Goal: Information Seeking & Learning: Learn about a topic

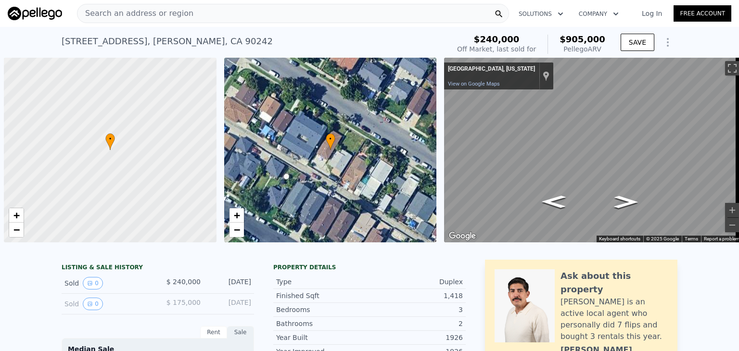
scroll to position [0, 4]
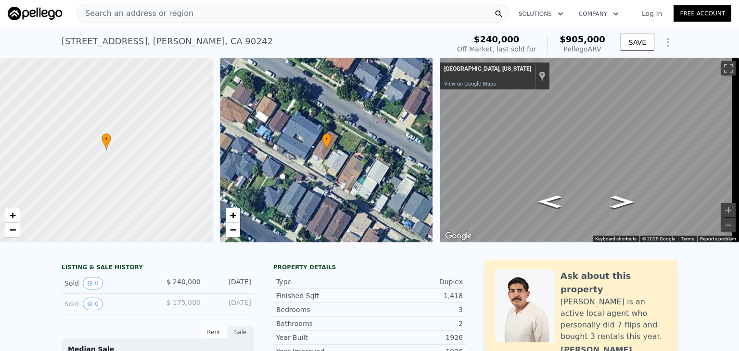
click at [190, 13] on div "Search an address or region" at bounding box center [293, 13] width 432 height 19
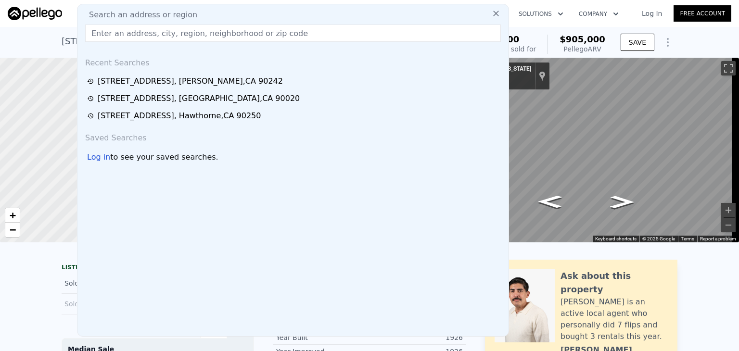
type input "[STREET_ADDRESS]"
type input "1"
type input "4"
type input "1080"
checkbox input "false"
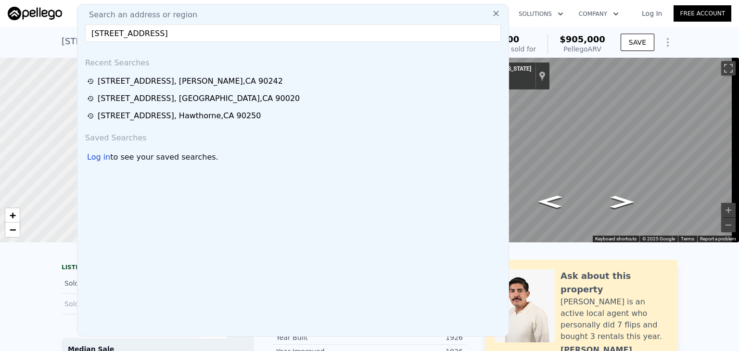
checkbox input "true"
type input "$ 900,000"
type input "-$ 6,509"
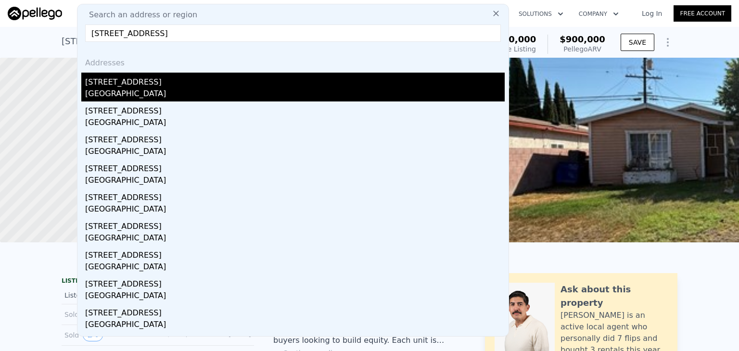
type input "[STREET_ADDRESS]"
click at [139, 84] on div "[STREET_ADDRESS]" at bounding box center [294, 80] width 419 height 15
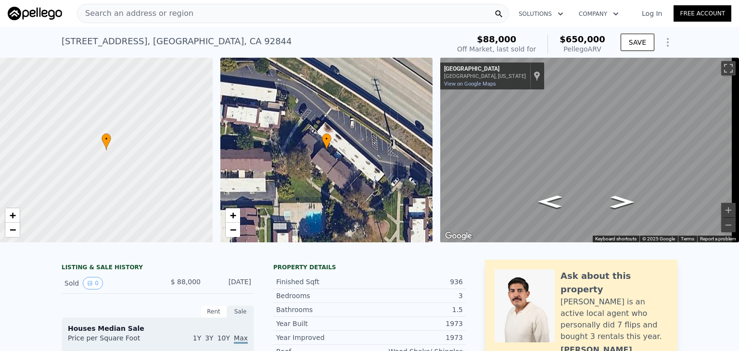
click at [146, 13] on span "Search an address or region" at bounding box center [135, 14] width 116 height 12
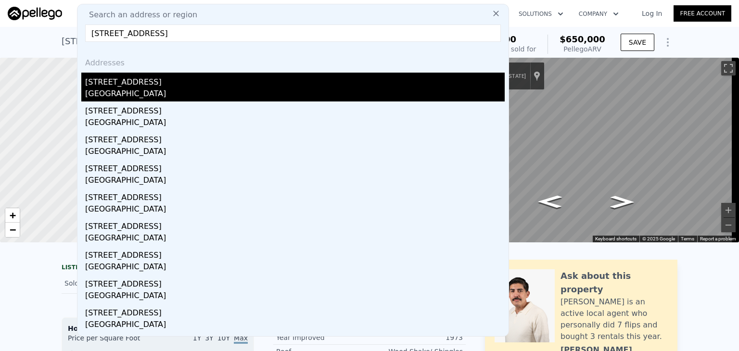
type input "[STREET_ADDRESS]"
click at [152, 77] on div "[STREET_ADDRESS]" at bounding box center [294, 80] width 419 height 15
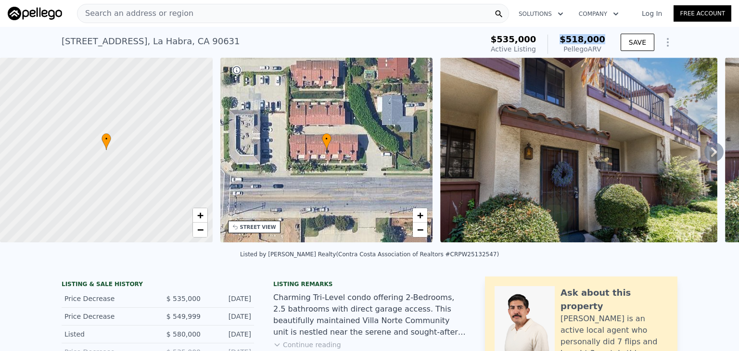
drag, startPoint x: 566, startPoint y: 41, endPoint x: 607, endPoint y: 43, distance: 41.9
click at [607, 43] on div "$535,000 Active Listing $518,000 Pellego ARV" at bounding box center [548, 44] width 122 height 27
drag, startPoint x: 508, startPoint y: 43, endPoint x: 546, endPoint y: 46, distance: 38.5
click at [546, 46] on div "$535,000 Active Listing $518,000 Pellego ARV" at bounding box center [548, 44] width 114 height 19
click at [575, 38] on span "$518,000" at bounding box center [582, 39] width 46 height 10
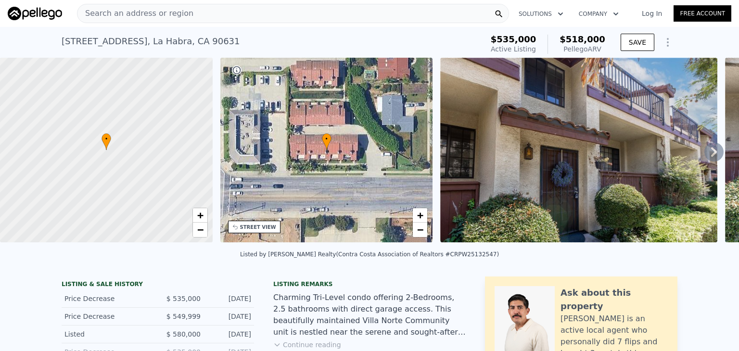
click at [179, 16] on span "Search an address or region" at bounding box center [135, 14] width 116 height 12
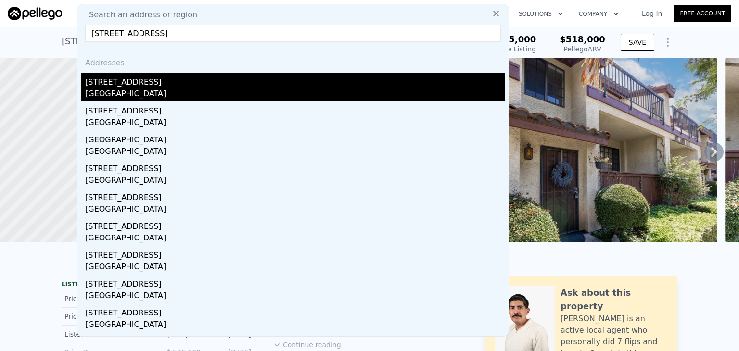
type input "[STREET_ADDRESS]"
click at [189, 83] on div "[STREET_ADDRESS]" at bounding box center [294, 80] width 419 height 15
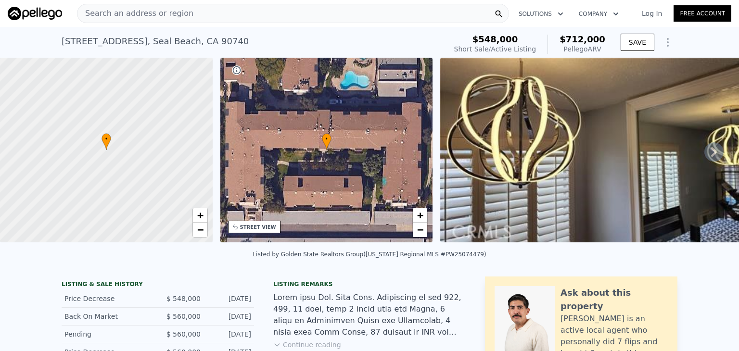
click at [25, 13] on img at bounding box center [35, 13] width 54 height 13
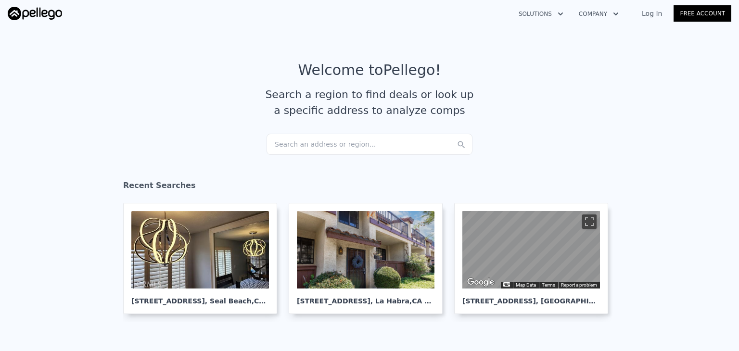
click at [328, 143] on div "Search an address or region..." at bounding box center [369, 144] width 206 height 21
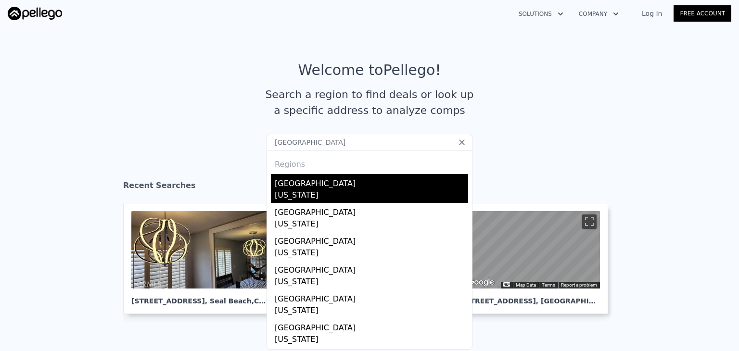
type input "[GEOGRAPHIC_DATA]"
click at [306, 198] on div "[US_STATE]" at bounding box center [371, 195] width 193 height 13
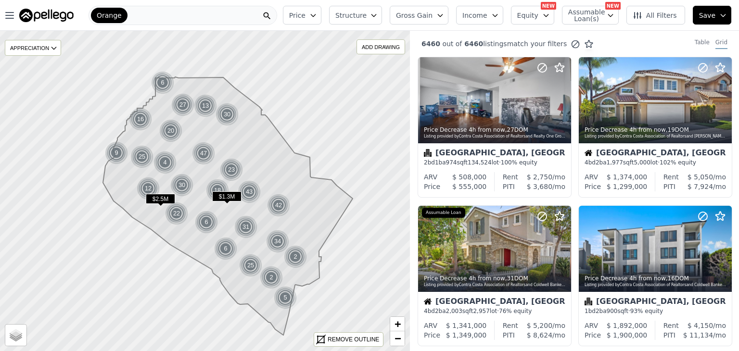
click at [432, 12] on span "Gross Gain" at bounding box center [414, 16] width 37 height 10
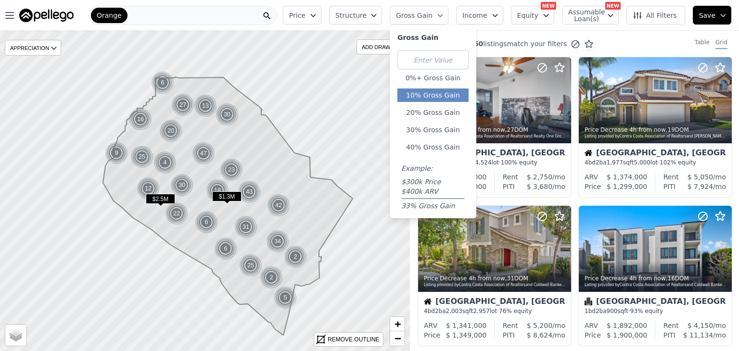
click at [448, 96] on button "10% Gross Gain" at bounding box center [432, 94] width 71 height 13
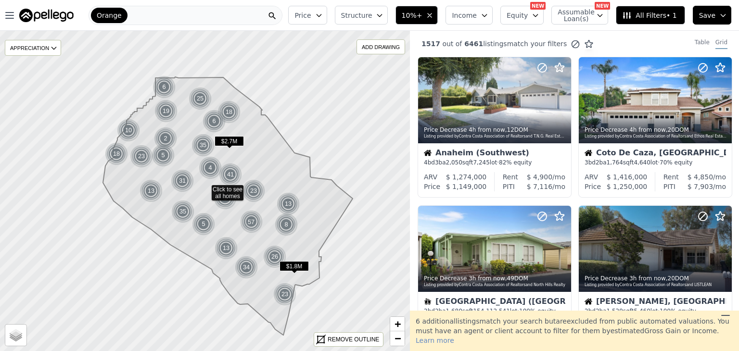
click at [433, 15] on icon "button" at bounding box center [430, 16] width 8 height 8
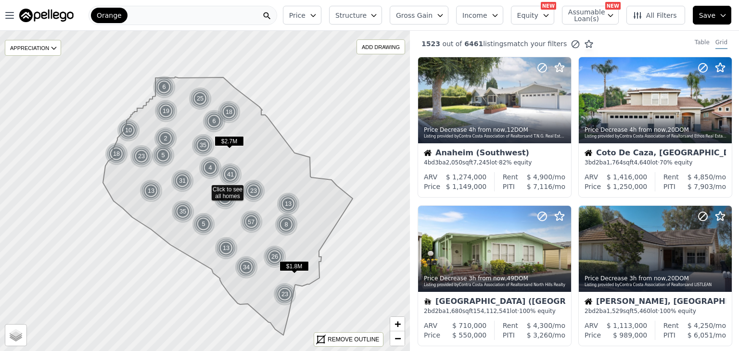
click at [432, 15] on span "Gross Gain" at bounding box center [414, 16] width 37 height 10
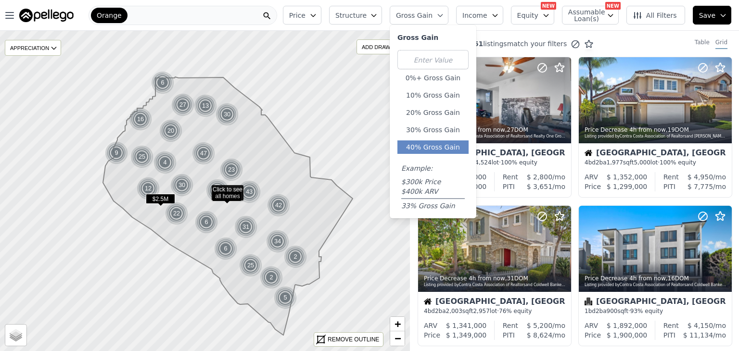
click at [441, 141] on button "40% Gross Gain" at bounding box center [432, 146] width 71 height 13
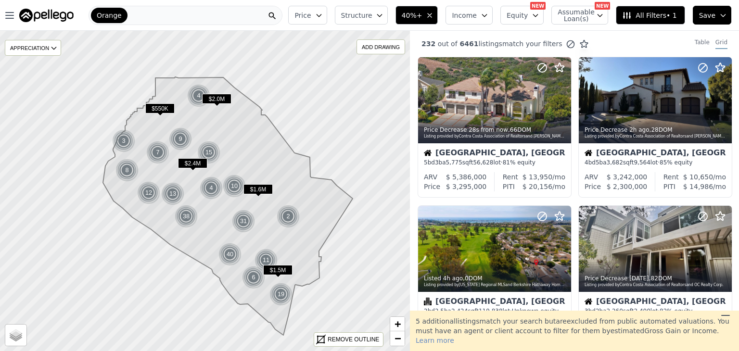
click at [327, 10] on button "Price" at bounding box center [307, 15] width 38 height 19
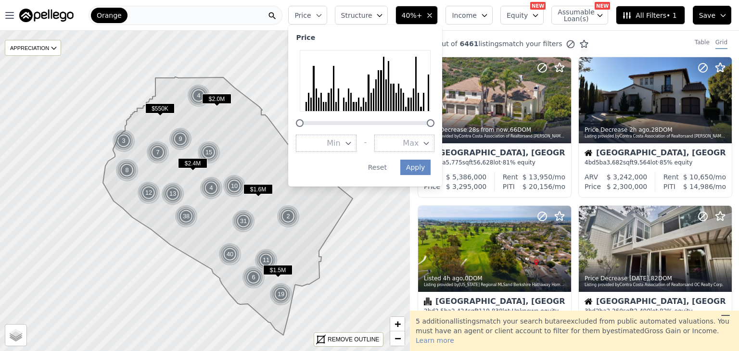
click at [418, 141] on span "Max" at bounding box center [411, 144] width 16 height 12
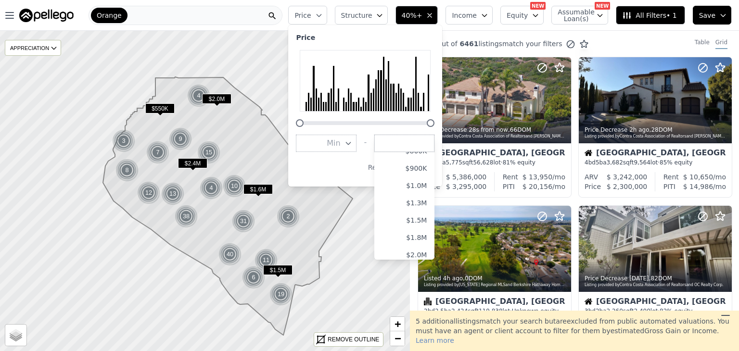
scroll to position [150, 0]
click at [420, 185] on button "$1.0M" at bounding box center [404, 183] width 60 height 17
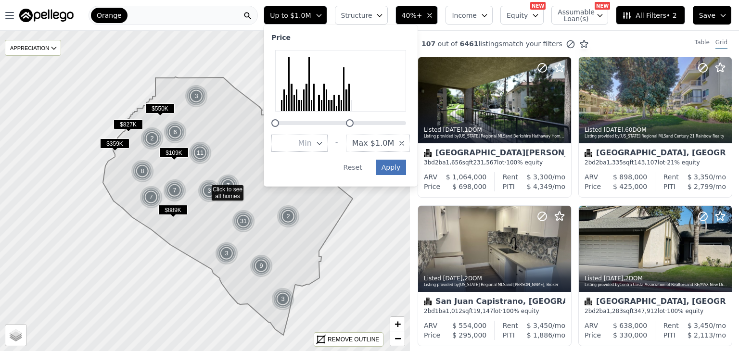
click at [406, 170] on button "Apply" at bounding box center [391, 167] width 31 height 15
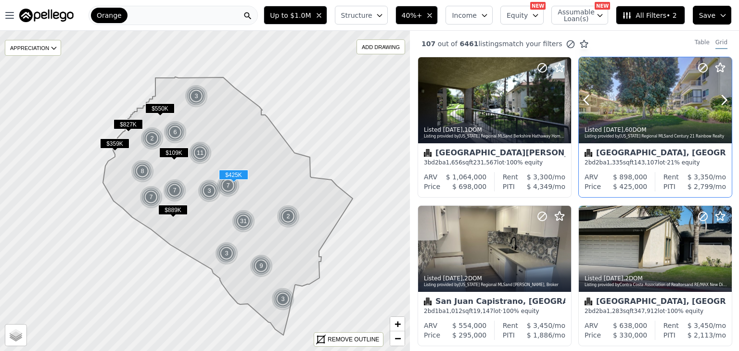
click at [631, 100] on div at bounding box center [655, 100] width 153 height 86
click at [386, 16] on button "Structure" at bounding box center [361, 15] width 53 height 19
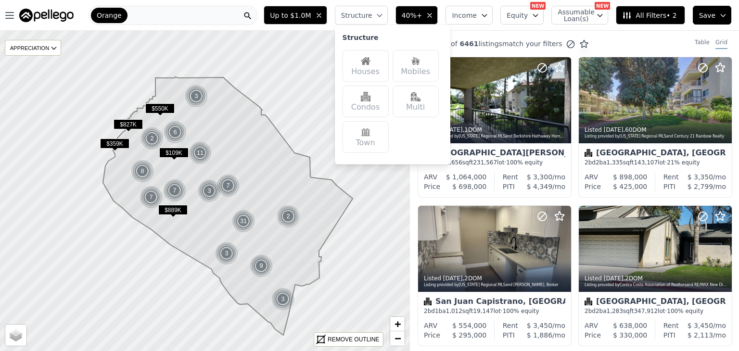
click at [386, 16] on button "Structure" at bounding box center [361, 15] width 53 height 19
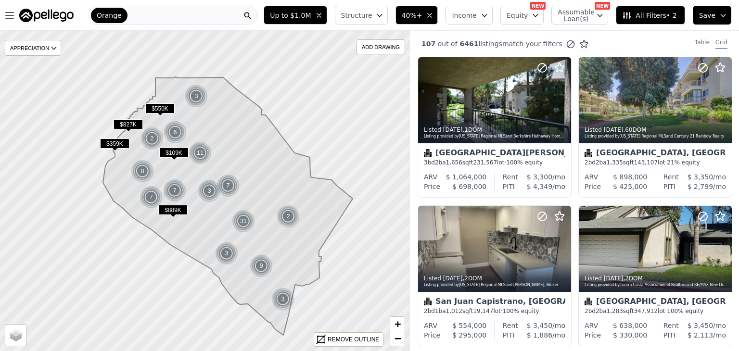
click at [385, 17] on button "Structure" at bounding box center [361, 15] width 53 height 19
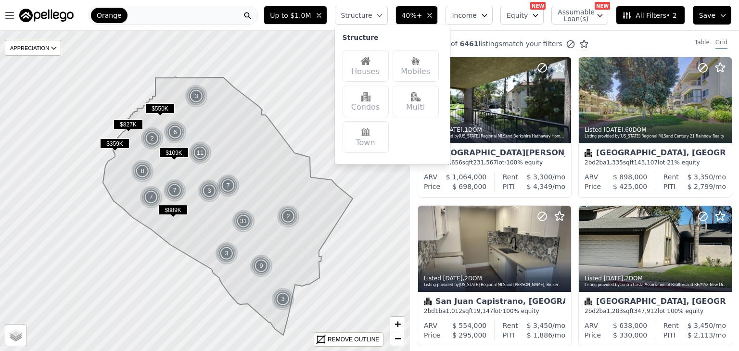
click at [370, 64] on img at bounding box center [366, 61] width 10 height 10
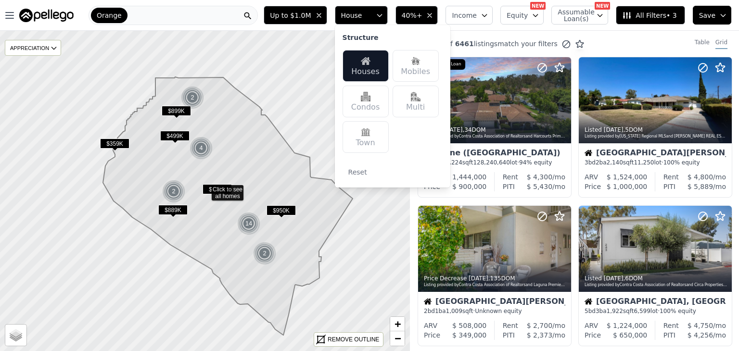
click at [370, 92] on img at bounding box center [366, 97] width 10 height 10
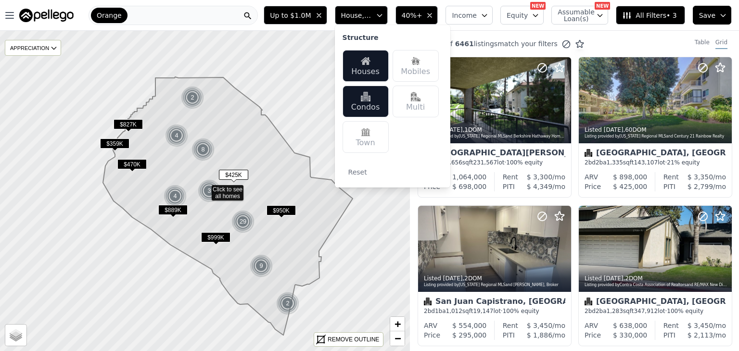
click at [420, 94] on img at bounding box center [416, 97] width 10 height 10
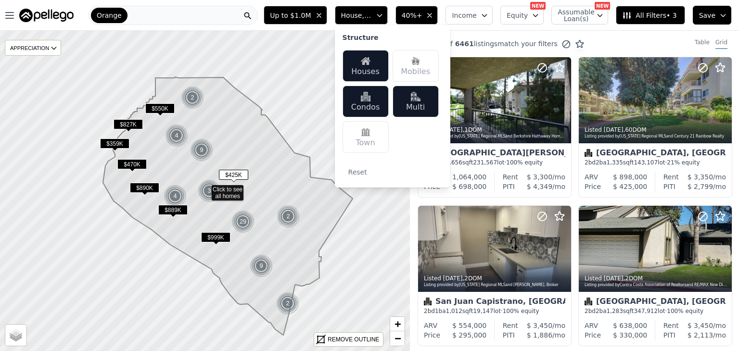
click at [388, 16] on button "House, Condominium, Multifamily" at bounding box center [361, 15] width 53 height 19
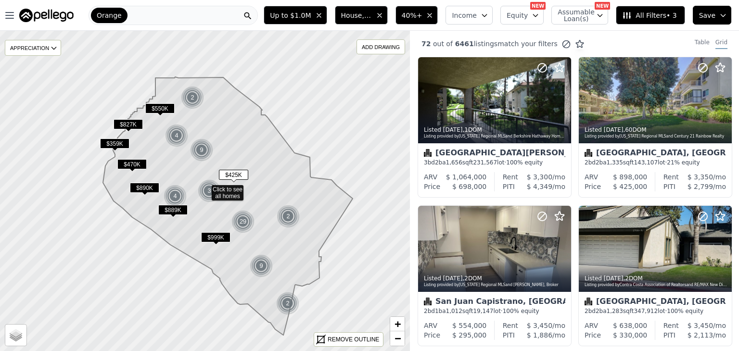
click at [488, 13] on icon "button" at bounding box center [484, 16] width 8 height 8
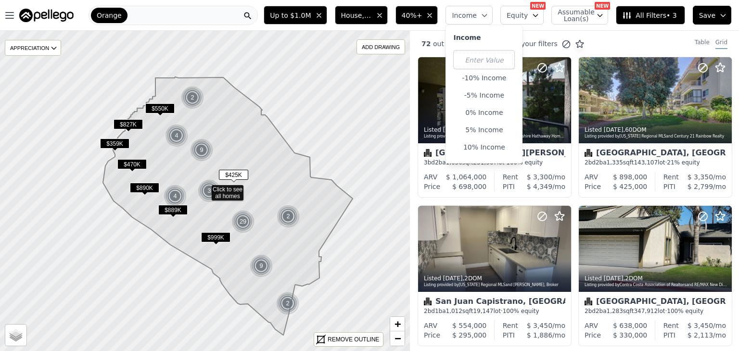
click at [488, 13] on icon "button" at bounding box center [484, 16] width 8 height 8
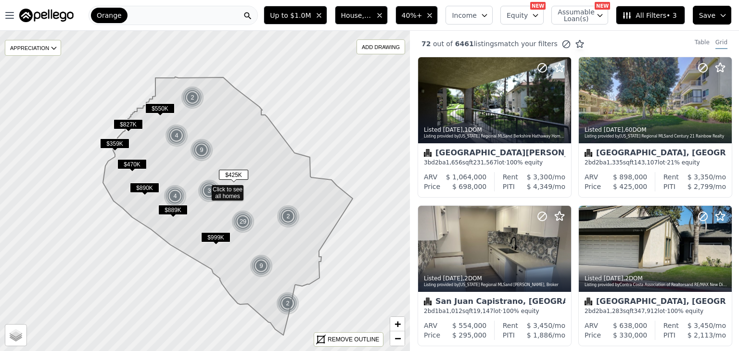
click at [657, 12] on span "All Filters • 3" at bounding box center [649, 16] width 54 height 10
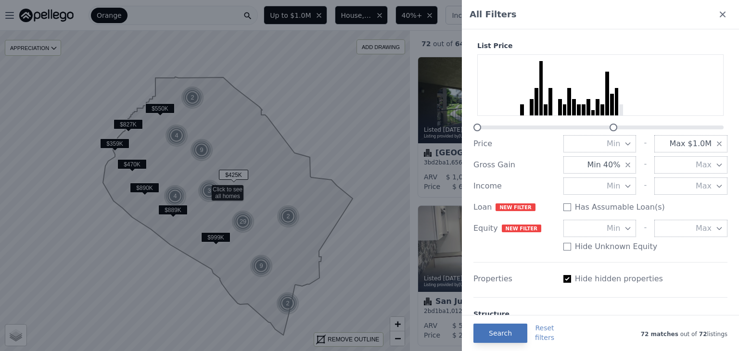
click at [493, 332] on button "Search" at bounding box center [500, 333] width 54 height 19
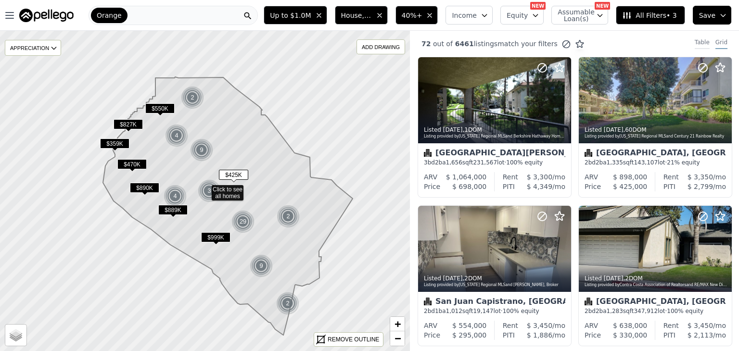
click at [696, 43] on div "Table" at bounding box center [701, 43] width 15 height 11
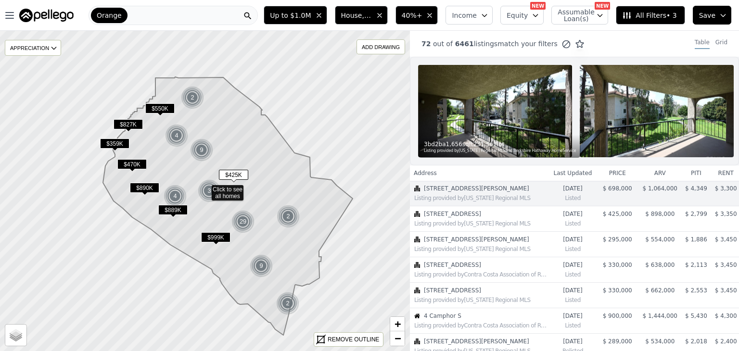
click at [575, 181] on th "Last Updated" at bounding box center [572, 172] width 47 height 15
click at [716, 13] on button "Save" at bounding box center [711, 15] width 38 height 19
click at [655, 14] on span "All Filters • 3" at bounding box center [649, 16] width 54 height 10
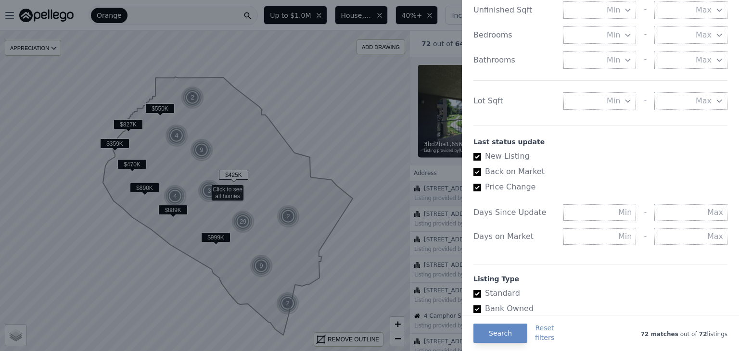
scroll to position [525, 0]
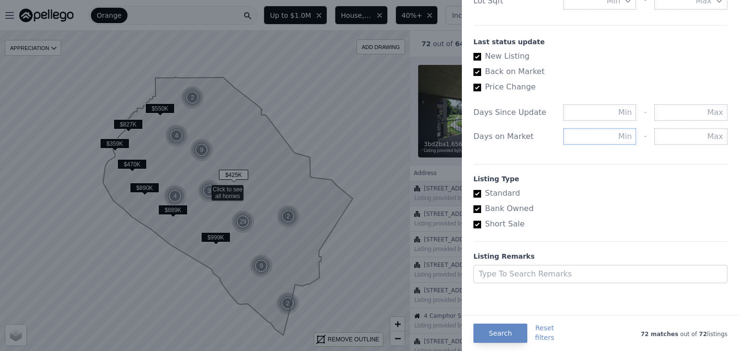
click at [605, 135] on input "text" at bounding box center [599, 136] width 73 height 16
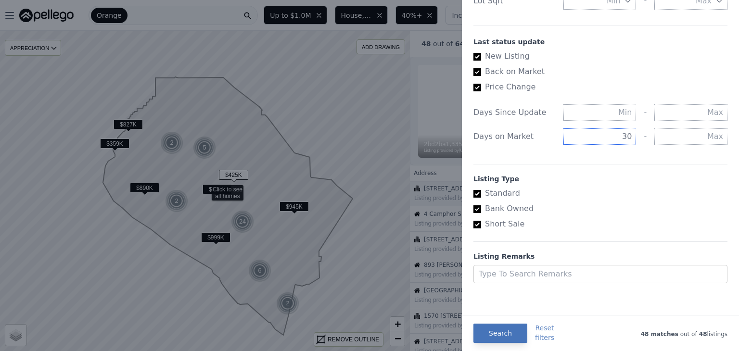
type input "30"
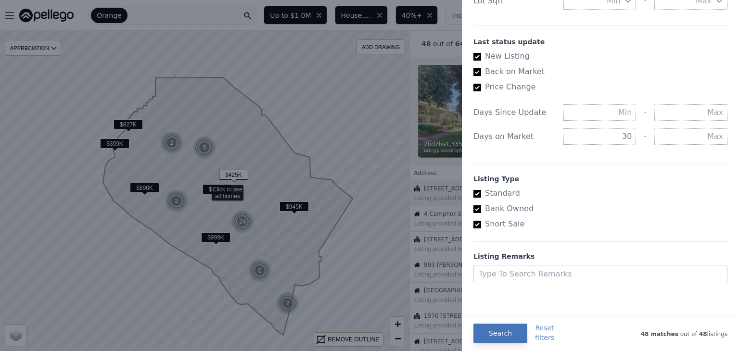
click at [491, 336] on button "Search" at bounding box center [500, 333] width 54 height 19
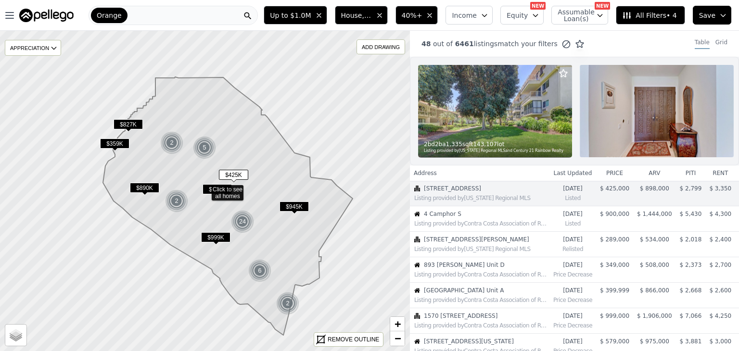
click at [665, 18] on span "All Filters • 4" at bounding box center [649, 16] width 54 height 10
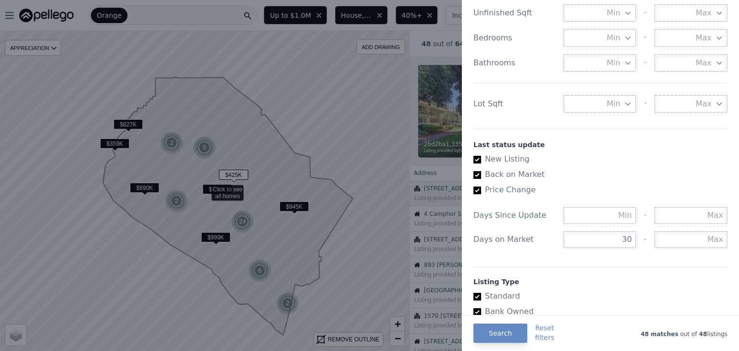
scroll to position [421, 0]
drag, startPoint x: 650, startPoint y: 214, endPoint x: 607, endPoint y: 242, distance: 51.1
click at [607, 242] on input "30" at bounding box center [599, 240] width 73 height 16
click at [494, 332] on button "Search" at bounding box center [500, 333] width 54 height 19
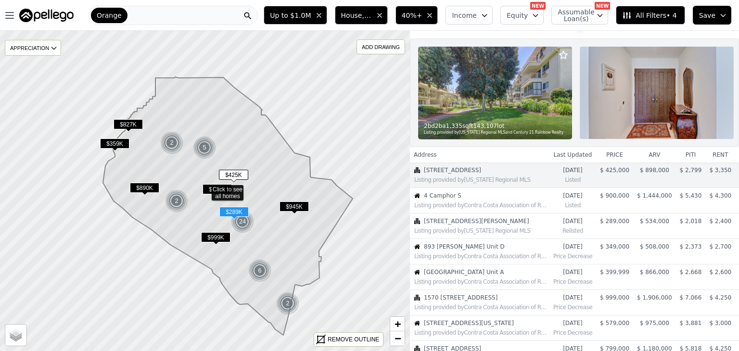
scroll to position [17, 0]
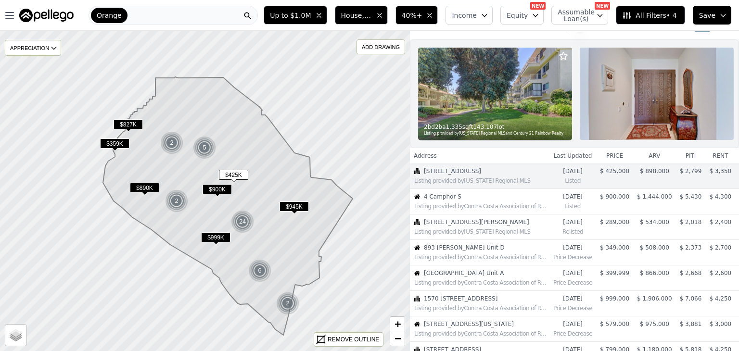
click at [385, 10] on button "House, Condominium, Multifamily" at bounding box center [361, 15] width 53 height 19
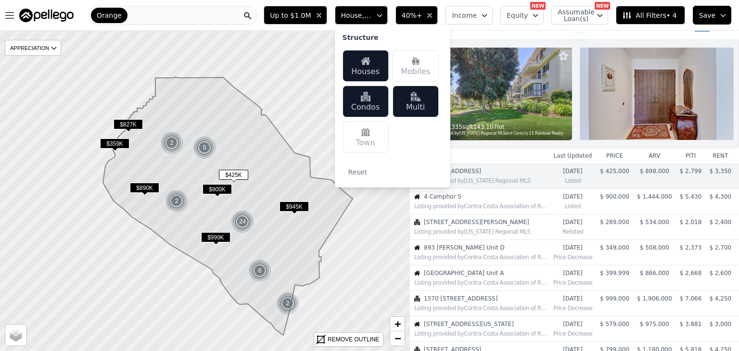
click at [370, 101] on img at bounding box center [366, 97] width 10 height 10
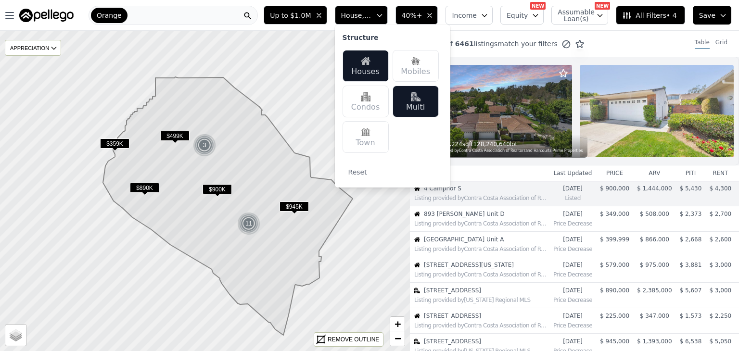
click at [372, 13] on span "House, Multifamily" at bounding box center [356, 16] width 31 height 10
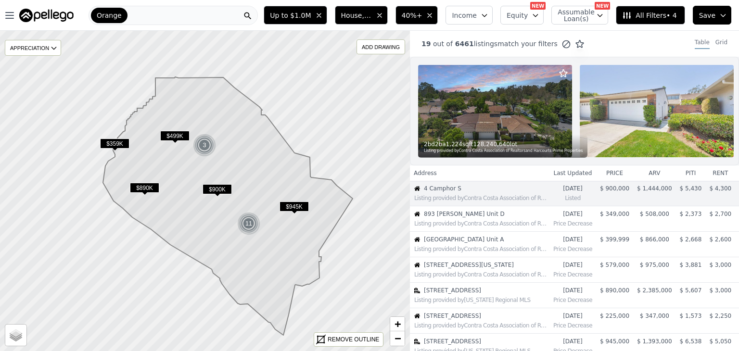
click at [172, 134] on span "$499K" at bounding box center [174, 136] width 29 height 10
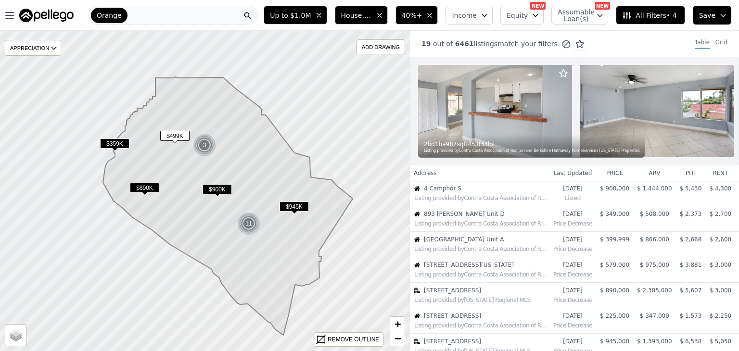
click at [372, 17] on span "House, Multifamily" at bounding box center [356, 16] width 31 height 10
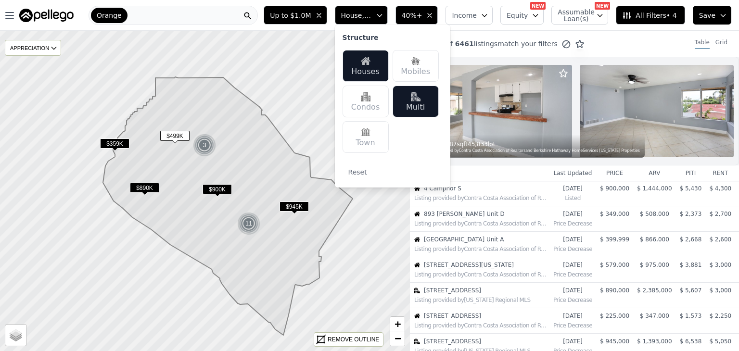
click at [432, 103] on div "Multi" at bounding box center [415, 102] width 46 height 32
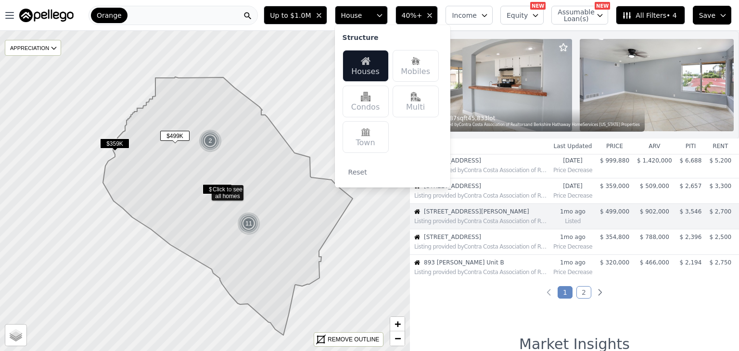
scroll to position [218, 0]
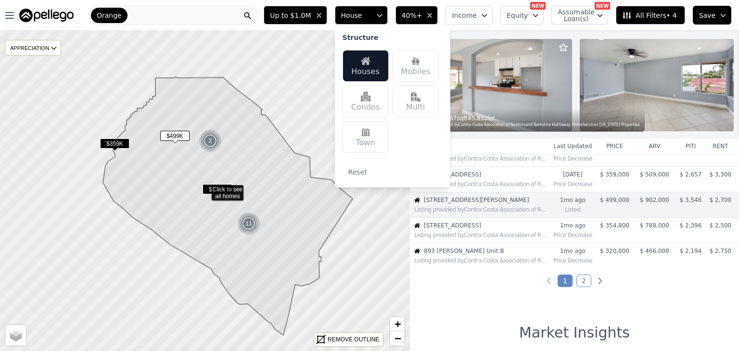
click at [495, 300] on div "16 out of 6461 listings match your filters Table Grid 2 bd 1 ba 987 sqft 45,833…" at bounding box center [574, 206] width 329 height 351
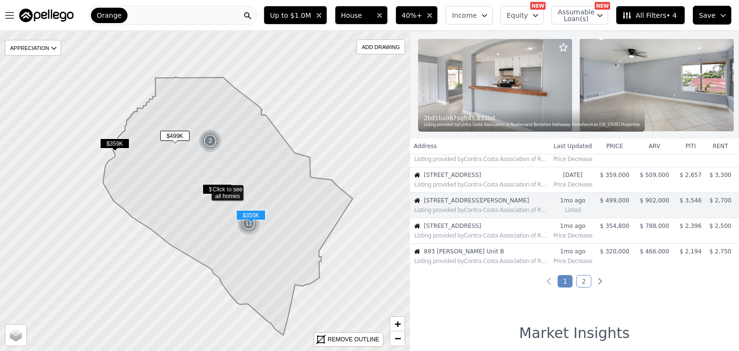
scroll to position [221, 0]
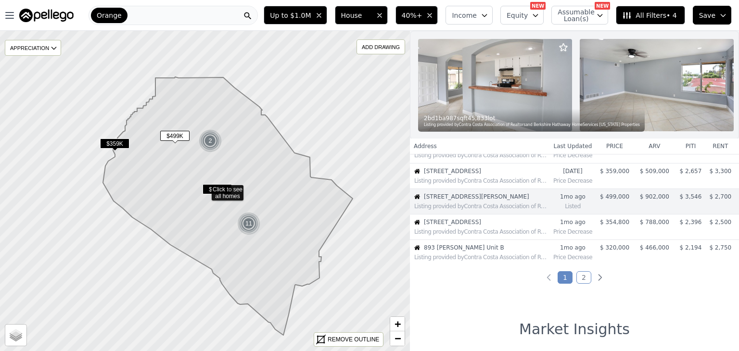
click at [581, 284] on link "2" at bounding box center [583, 277] width 15 height 13
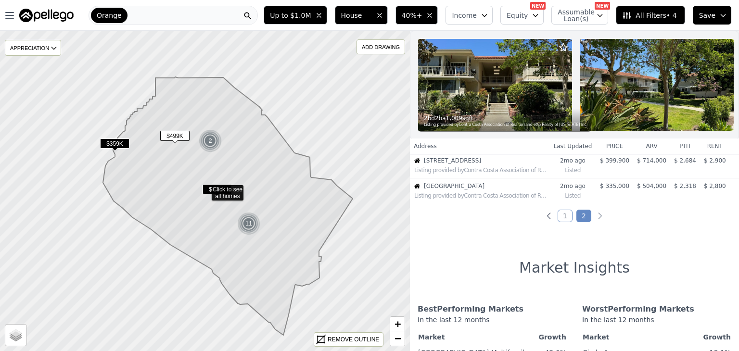
scroll to position [0, 0]
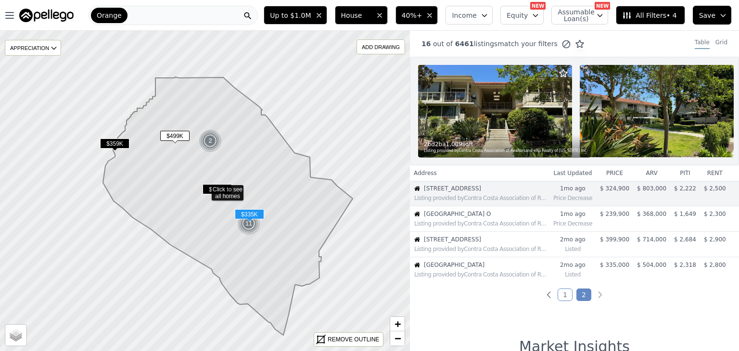
click at [460, 269] on span "[GEOGRAPHIC_DATA]" at bounding box center [481, 265] width 115 height 8
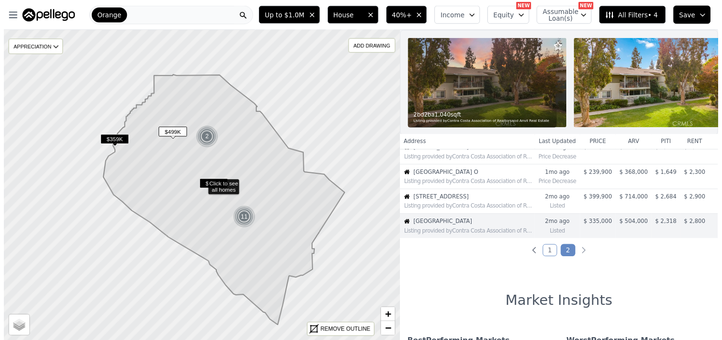
scroll to position [65, 0]
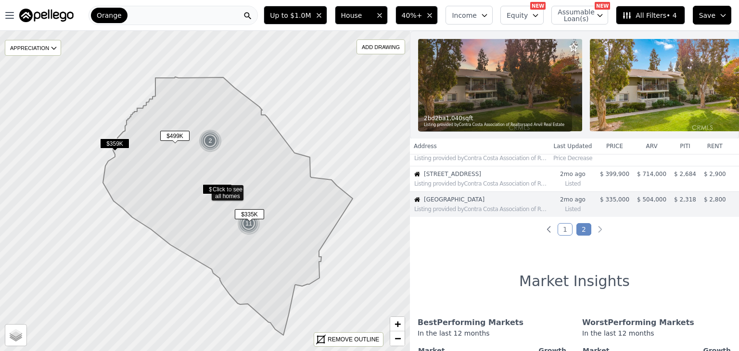
click at [442, 203] on span "[GEOGRAPHIC_DATA]" at bounding box center [481, 200] width 115 height 8
click at [429, 203] on span "[GEOGRAPHIC_DATA]" at bounding box center [481, 200] width 115 height 8
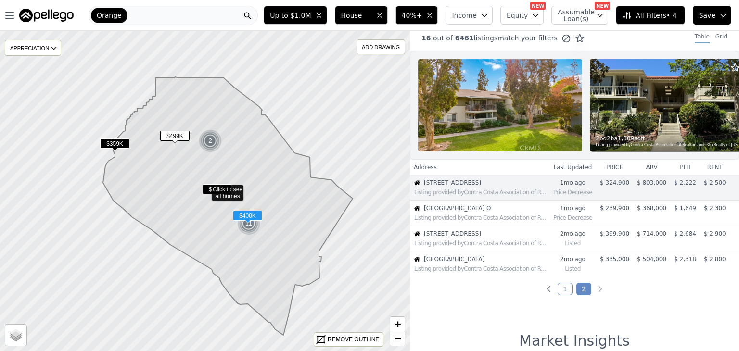
scroll to position [5, 0]
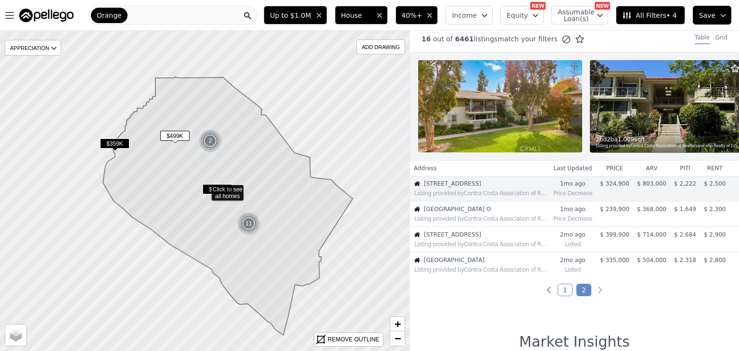
click at [558, 295] on link "1" at bounding box center [564, 290] width 15 height 13
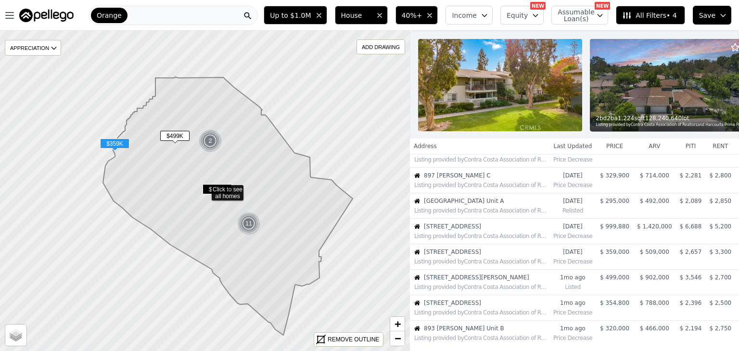
scroll to position [138, 0]
click at [462, 232] on span "[STREET_ADDRESS]" at bounding box center [481, 229] width 115 height 8
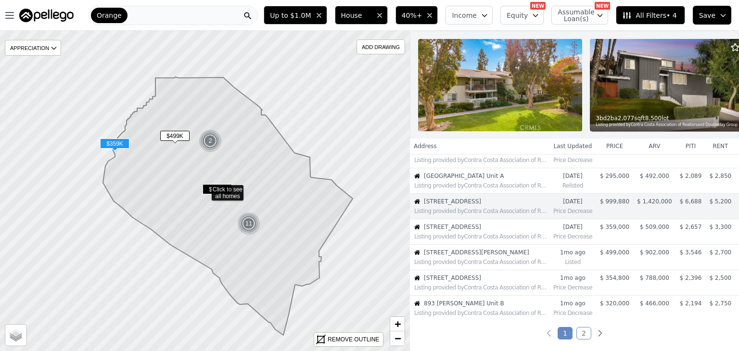
scroll to position [167, 0]
click at [452, 210] on div "Listing provided by Contra Costa Association of Realtors" at bounding box center [479, 208] width 138 height 10
click at [451, 203] on span "[STREET_ADDRESS]" at bounding box center [481, 200] width 115 height 8
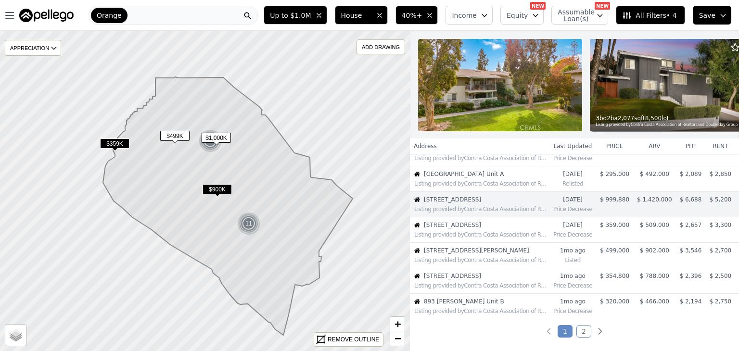
click at [458, 210] on div "Listing provided by Contra Costa Association of Realtors" at bounding box center [479, 208] width 138 height 10
drag, startPoint x: 458, startPoint y: 210, endPoint x: 437, endPoint y: 210, distance: 21.2
click at [437, 210] on td "[STREET_ADDRESS] [PERSON_NAME] provided by Contra Costa Association of Realtors" at bounding box center [479, 204] width 139 height 25
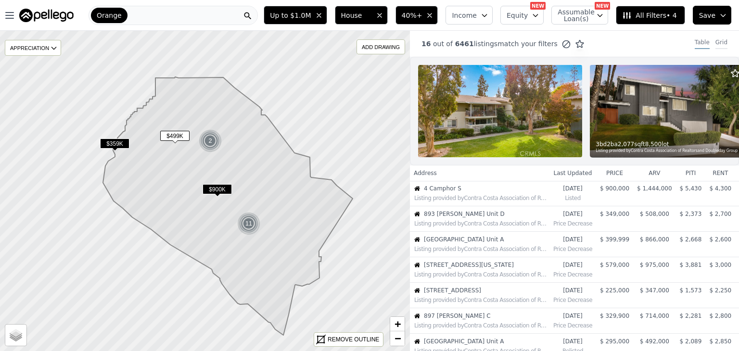
click at [715, 43] on div "Grid" at bounding box center [721, 43] width 12 height 11
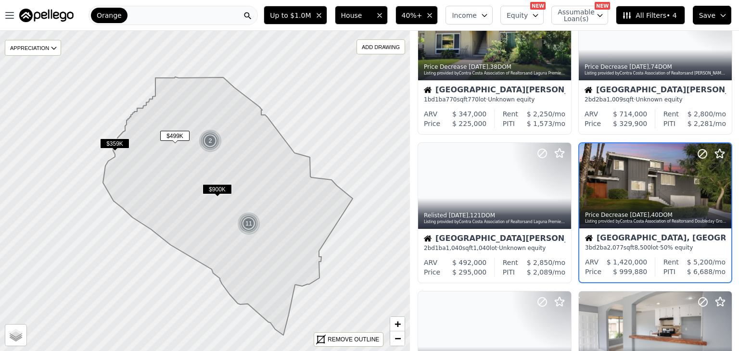
scroll to position [366, 0]
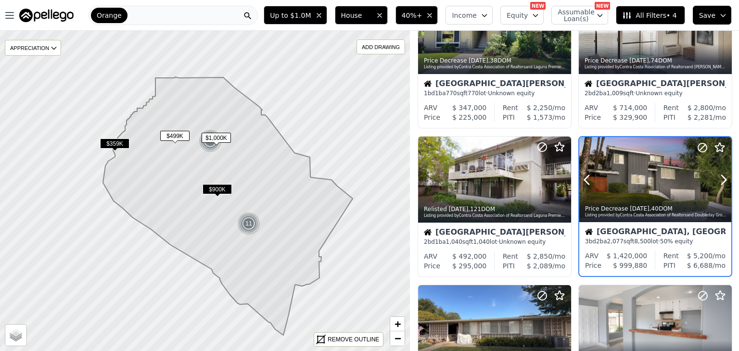
click at [631, 187] on div at bounding box center [655, 180] width 152 height 86
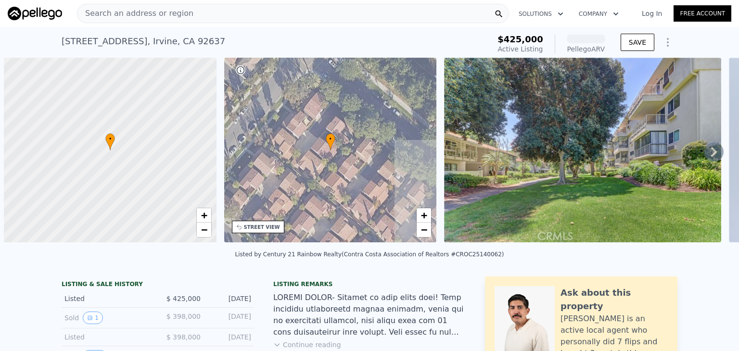
scroll to position [0, 4]
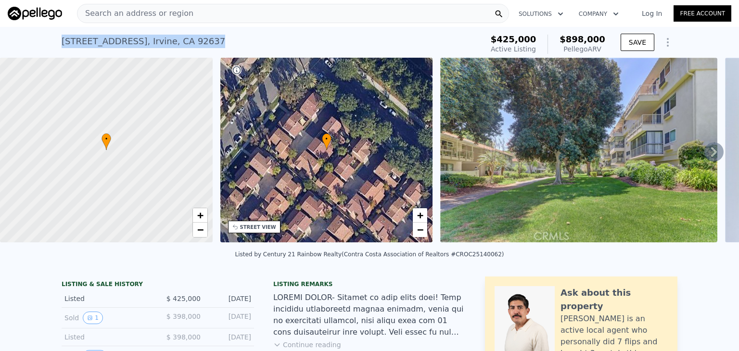
drag, startPoint x: 56, startPoint y: 39, endPoint x: 251, endPoint y: 42, distance: 194.3
click at [251, 42] on div "2384 Via Mariposa W Unit 2c , Irvine , CA 92637 Active at $425k (~ARV $898k ) $…" at bounding box center [369, 42] width 739 height 31
copy div "2384 Via Mariposa W Unit 2c , Irvine , CA 92637"
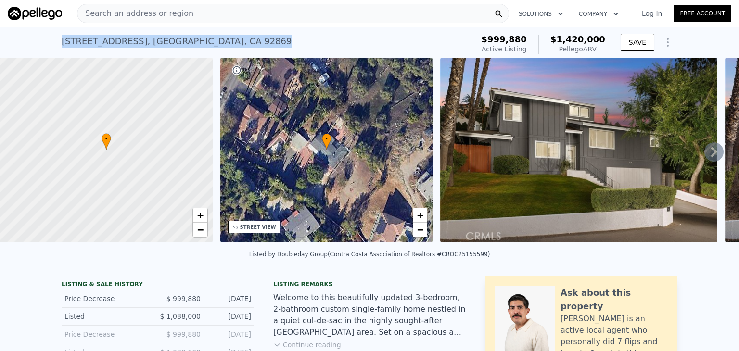
drag, startPoint x: 55, startPoint y: 39, endPoint x: 237, endPoint y: 41, distance: 182.3
click at [237, 41] on div "18936 E Smiley Dr , Orange County , CA 92869 Active at $999,880 (~ARV $1.420m )…" at bounding box center [369, 42] width 739 height 31
